Goal: Transaction & Acquisition: Purchase product/service

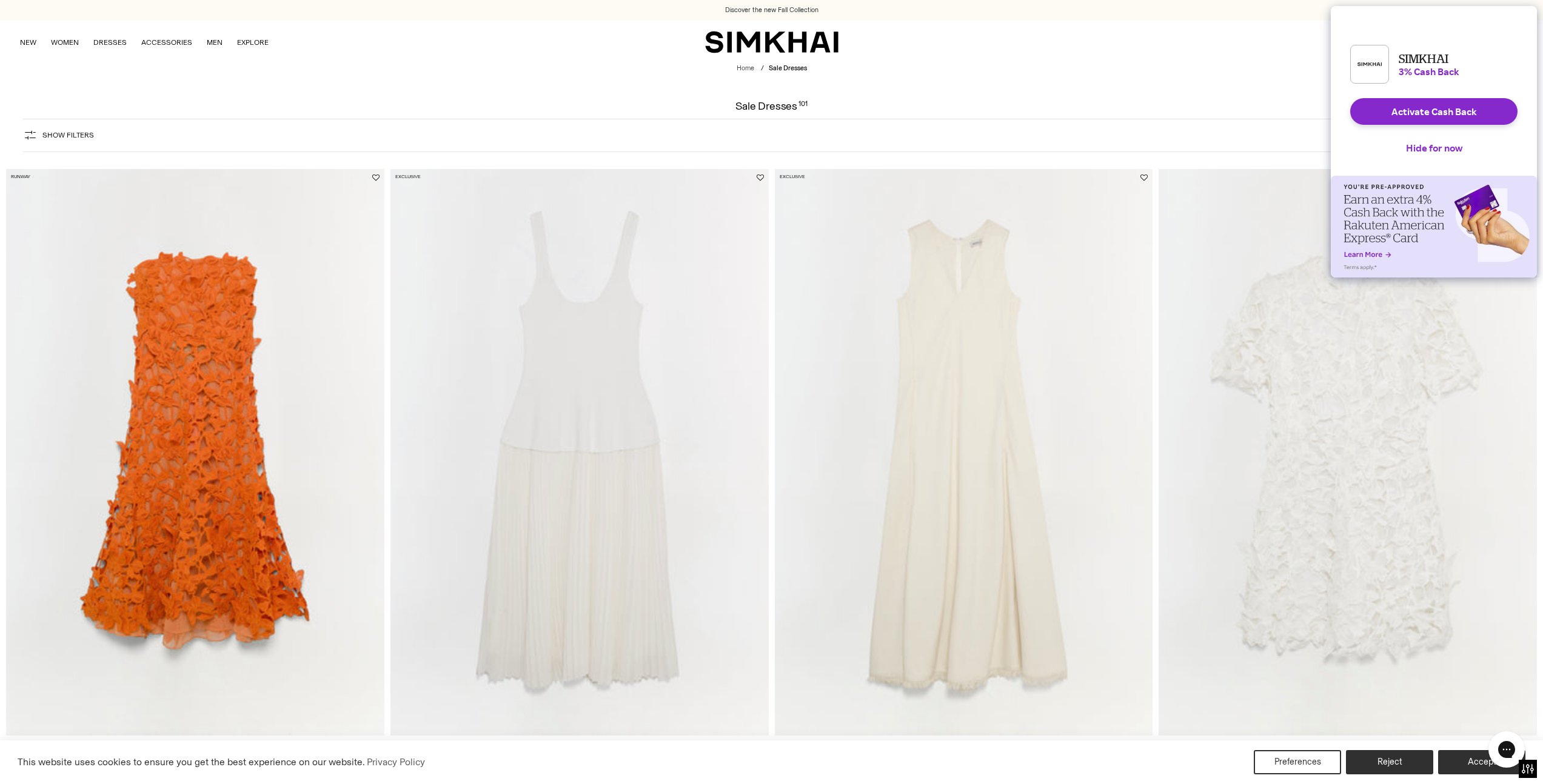
click at [57, 137] on span "Show Filters" at bounding box center [68, 135] width 52 height 9
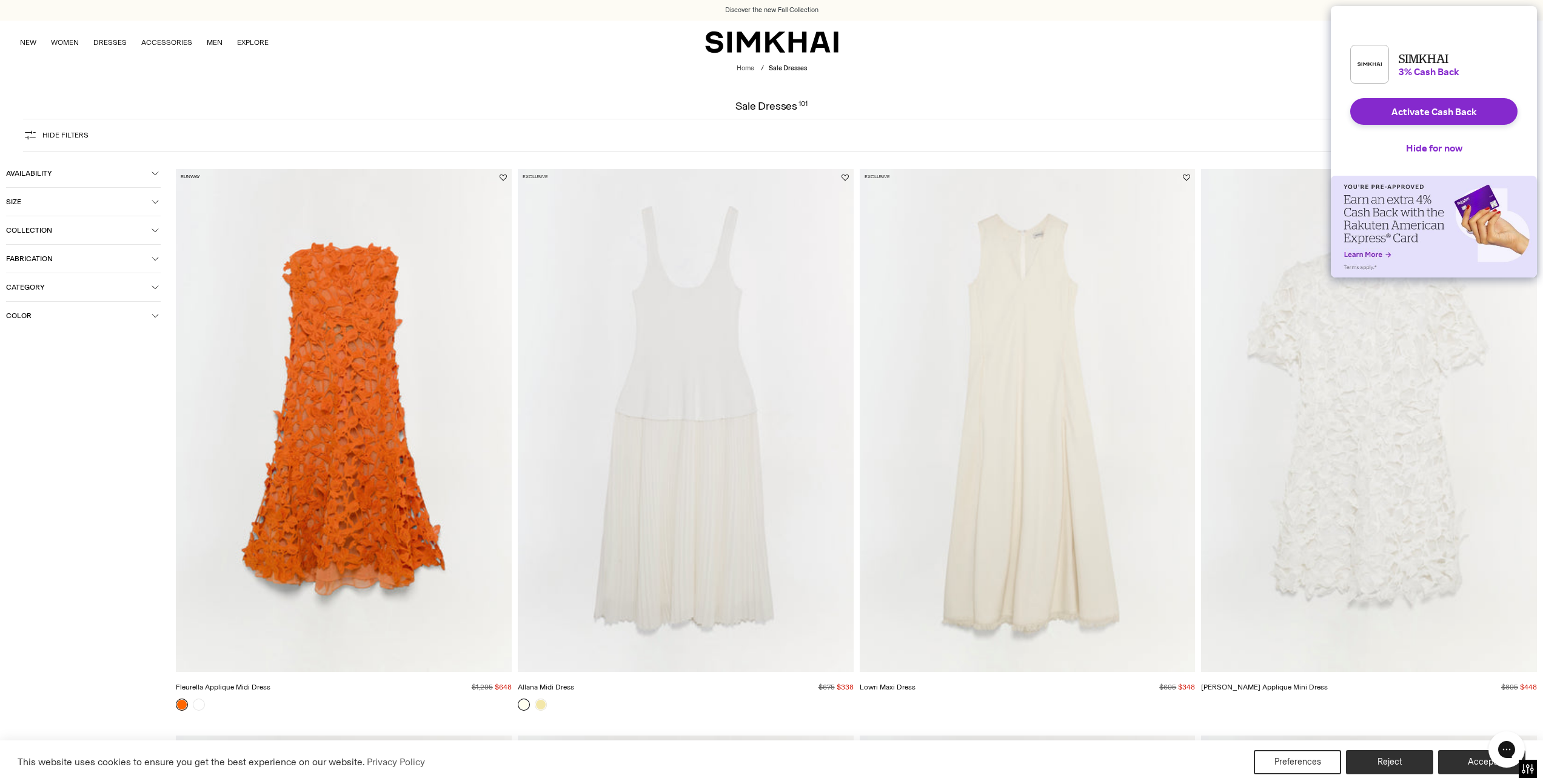
click at [53, 283] on span "Category" at bounding box center [78, 286] width 145 height 9
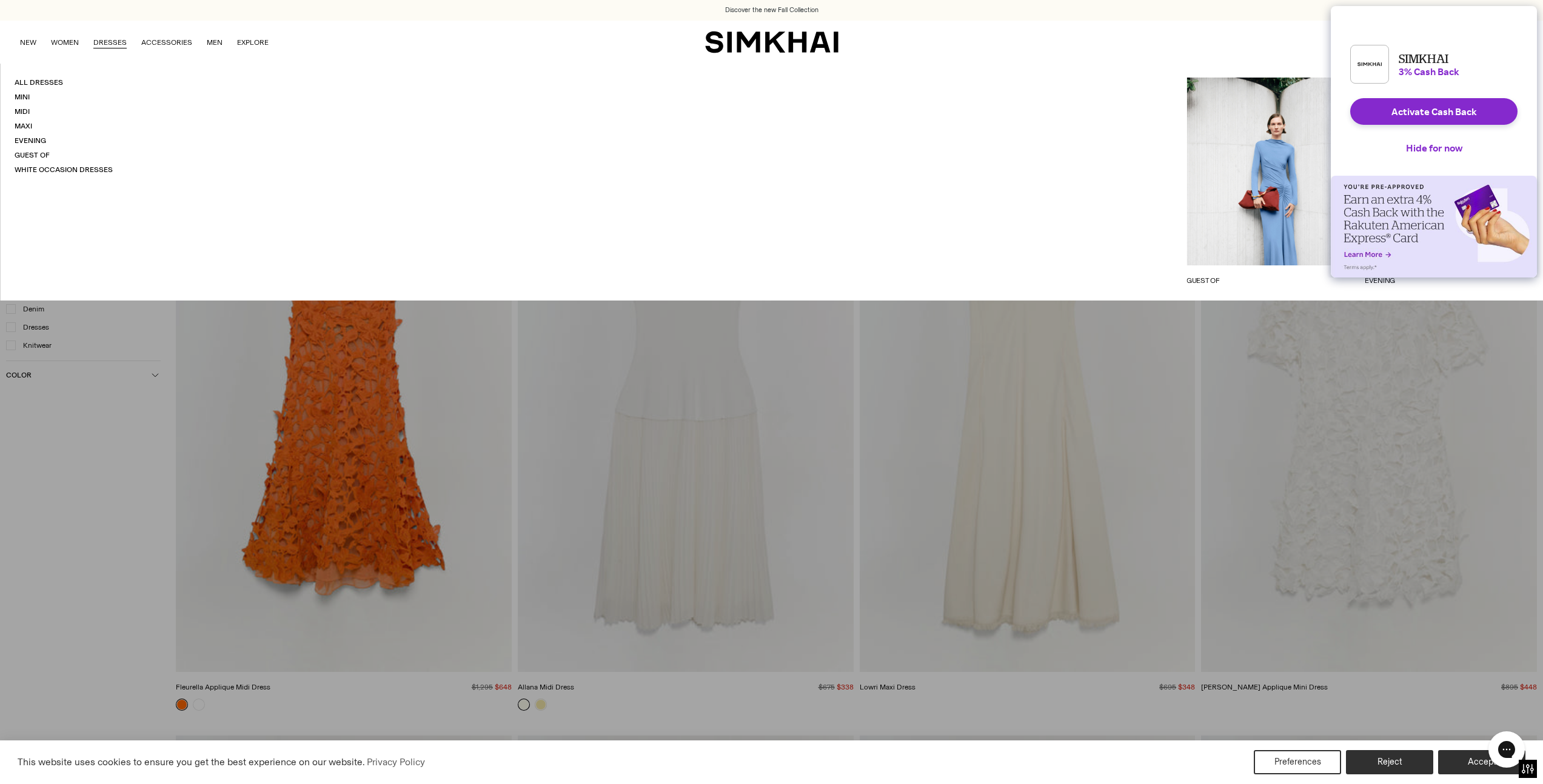
click at [108, 38] on link "DRESSES" at bounding box center [110, 42] width 33 height 27
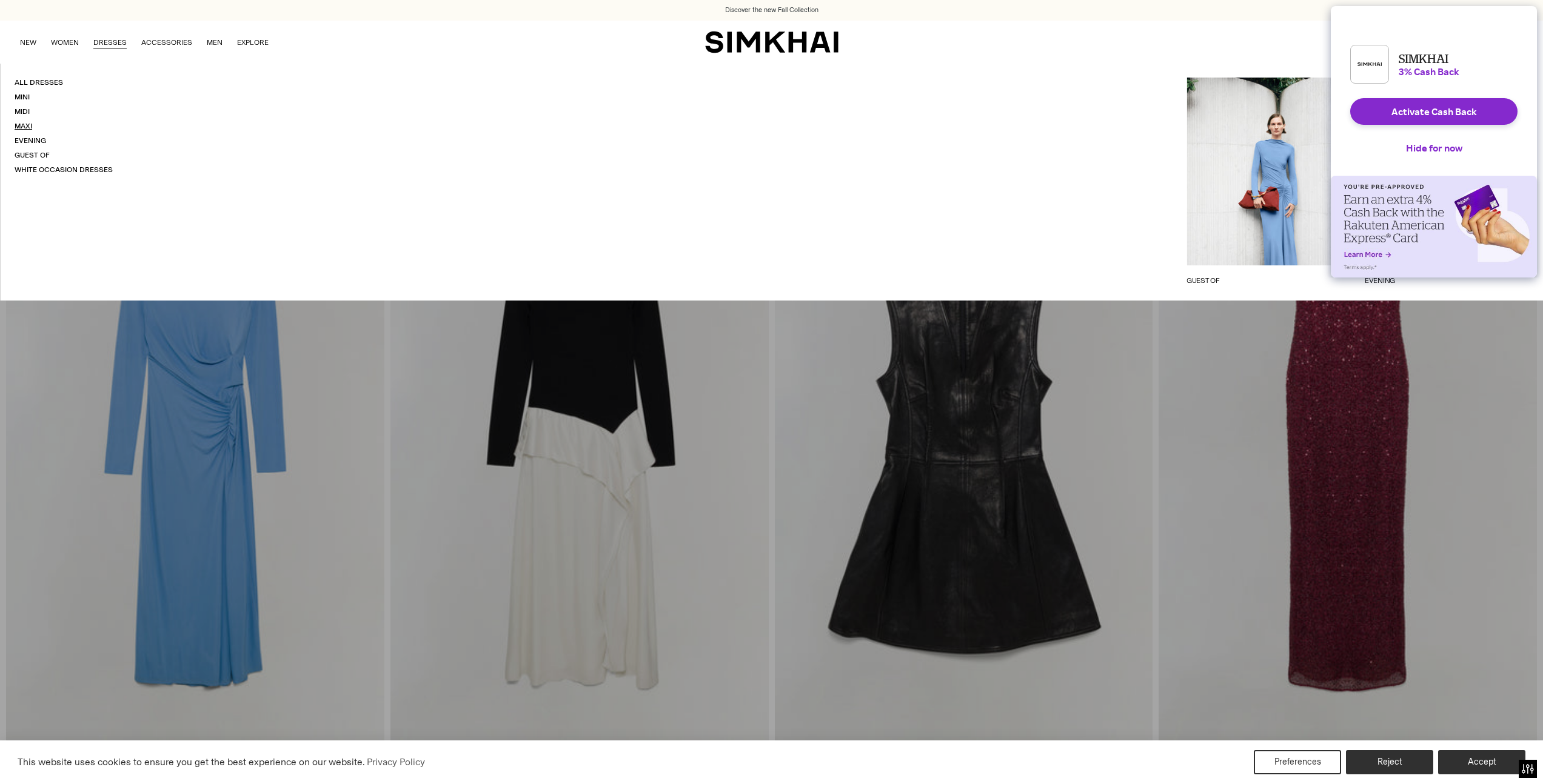
click at [28, 125] on link "Maxi" at bounding box center [23, 126] width 17 height 9
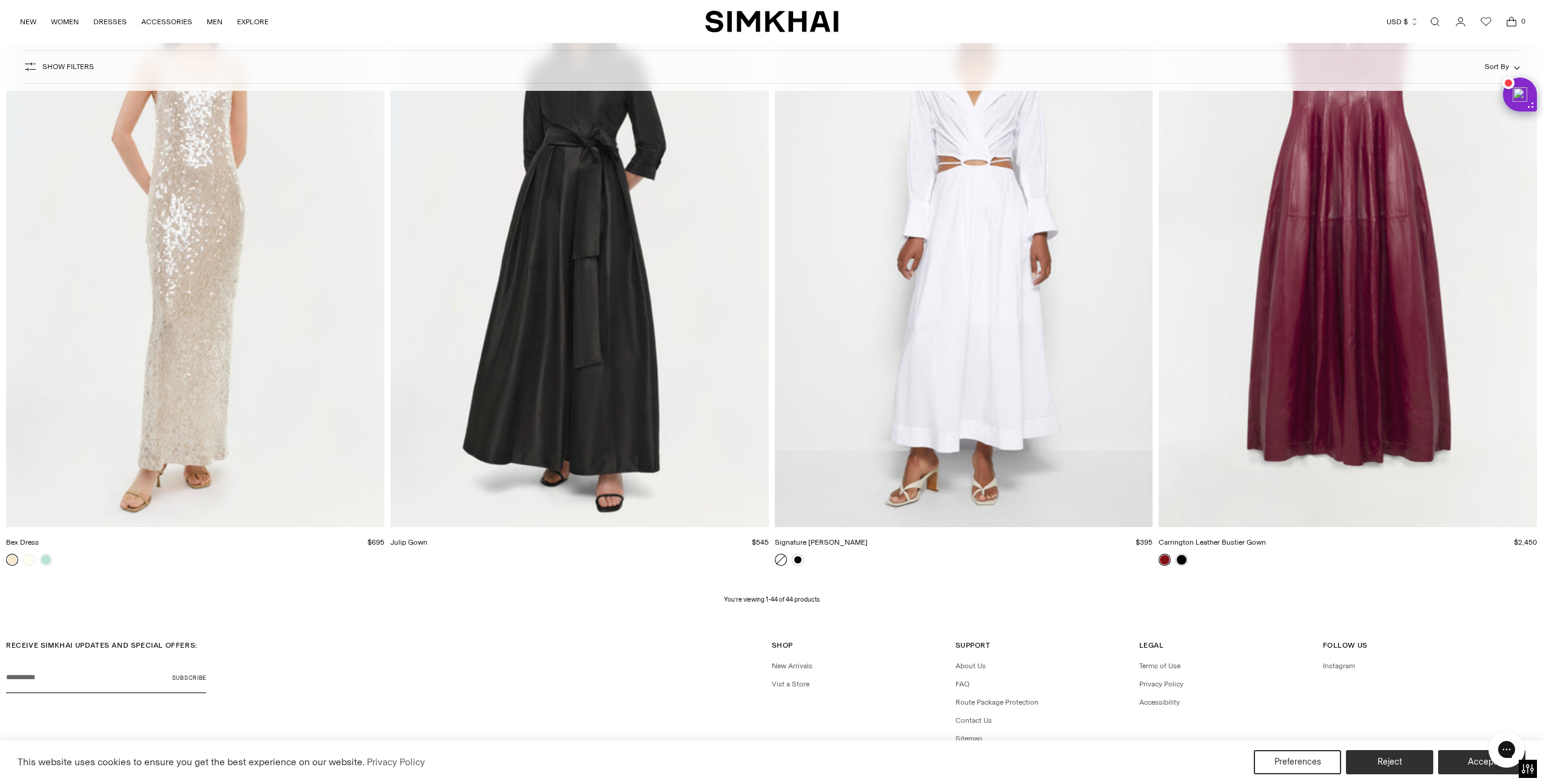
scroll to position [6572, 0]
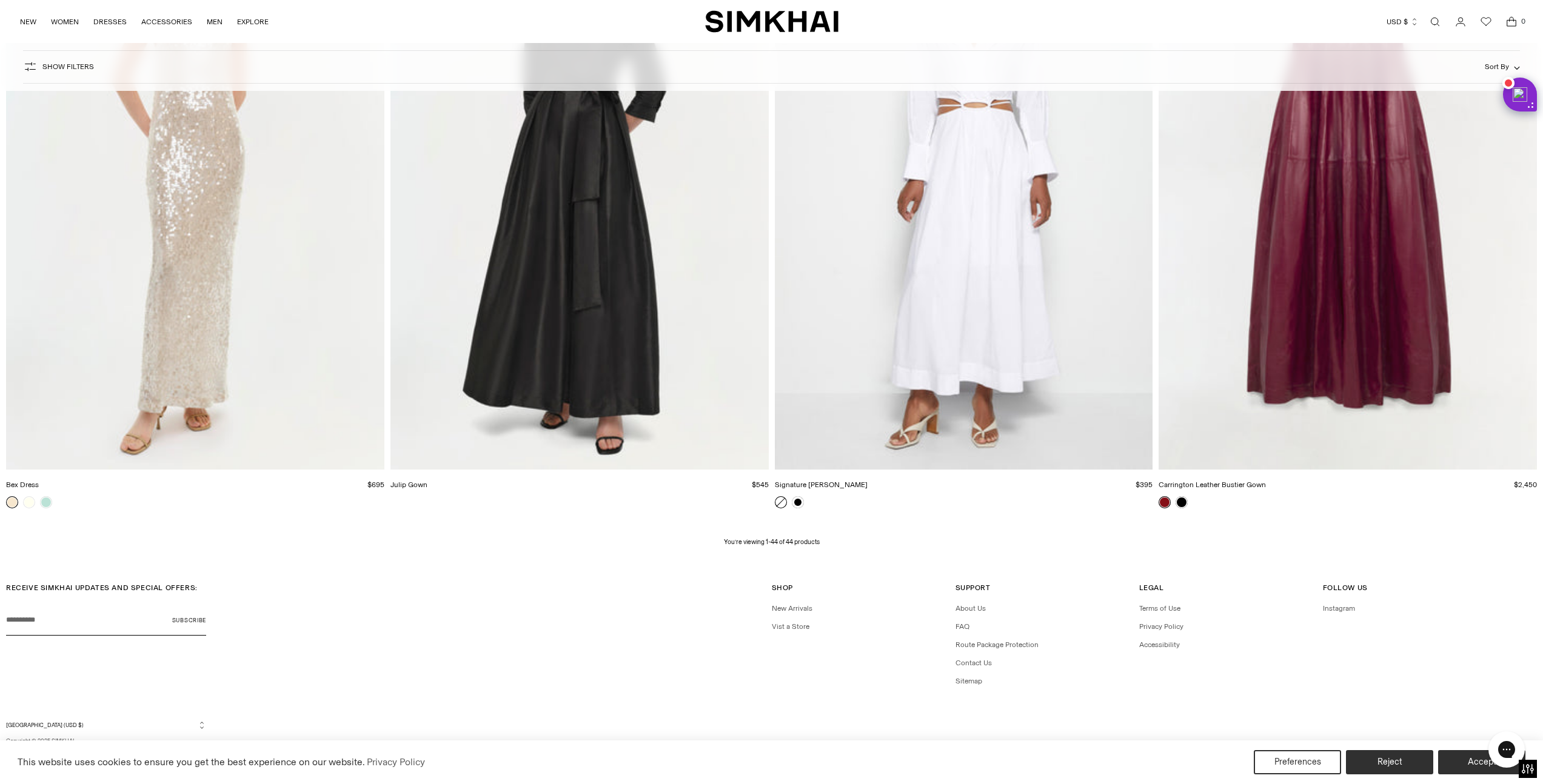
click at [786, 542] on p "You’re viewing 1-44 of 44 products" at bounding box center [772, 542] width 96 height 10
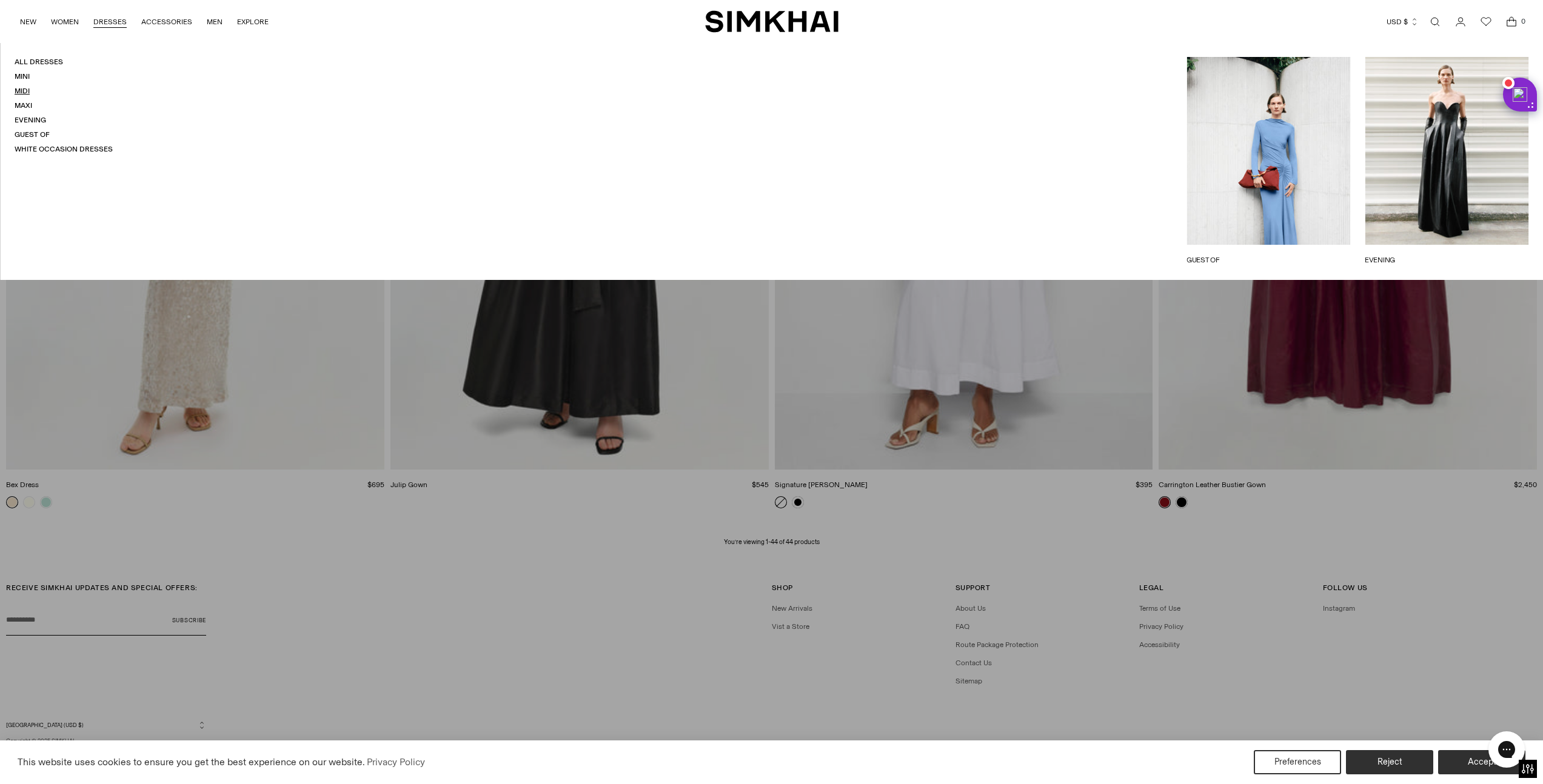
click at [24, 91] on link "Midi" at bounding box center [22, 91] width 15 height 9
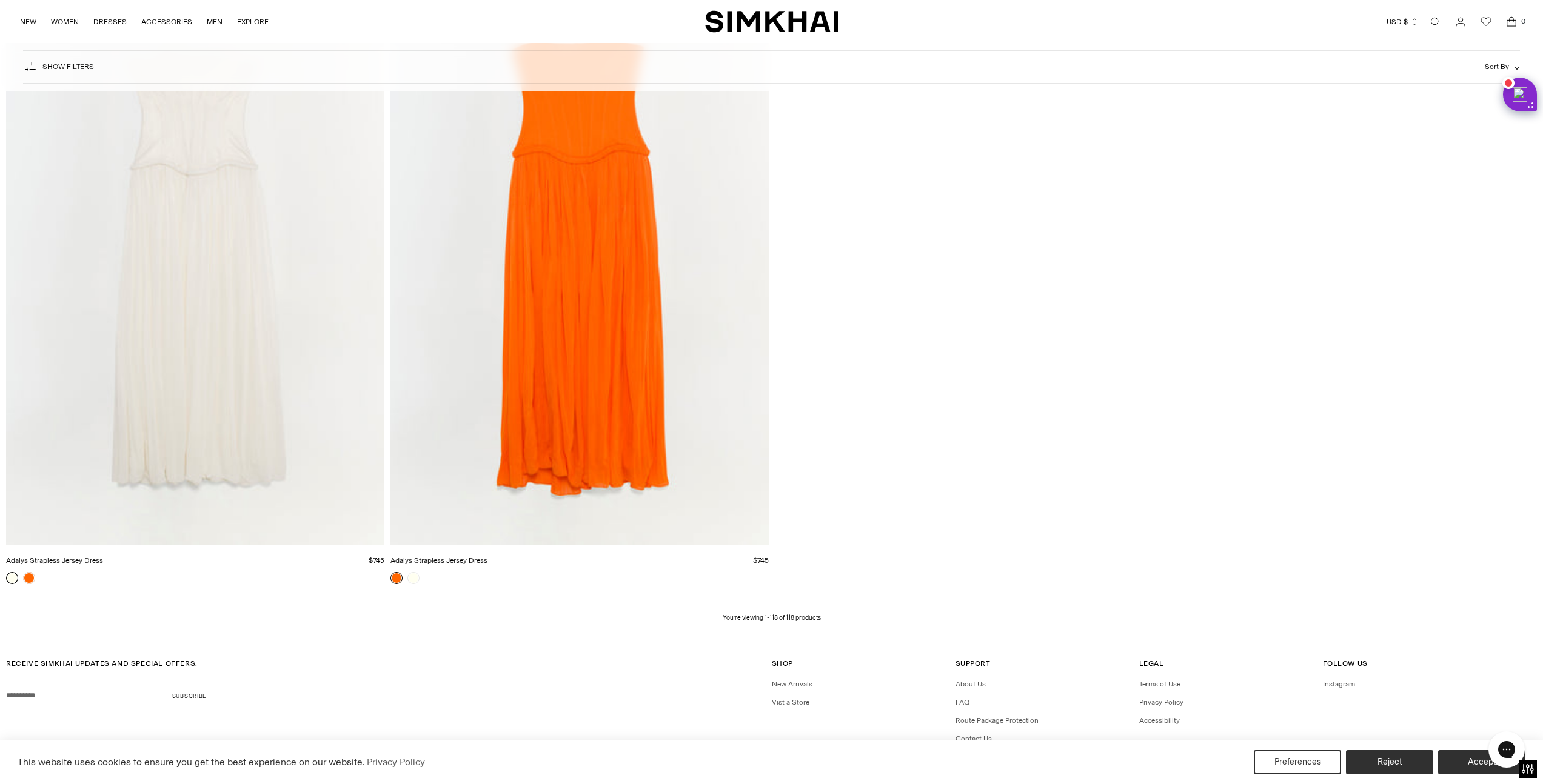
scroll to position [18514, 0]
